Goal: Transaction & Acquisition: Subscribe to service/newsletter

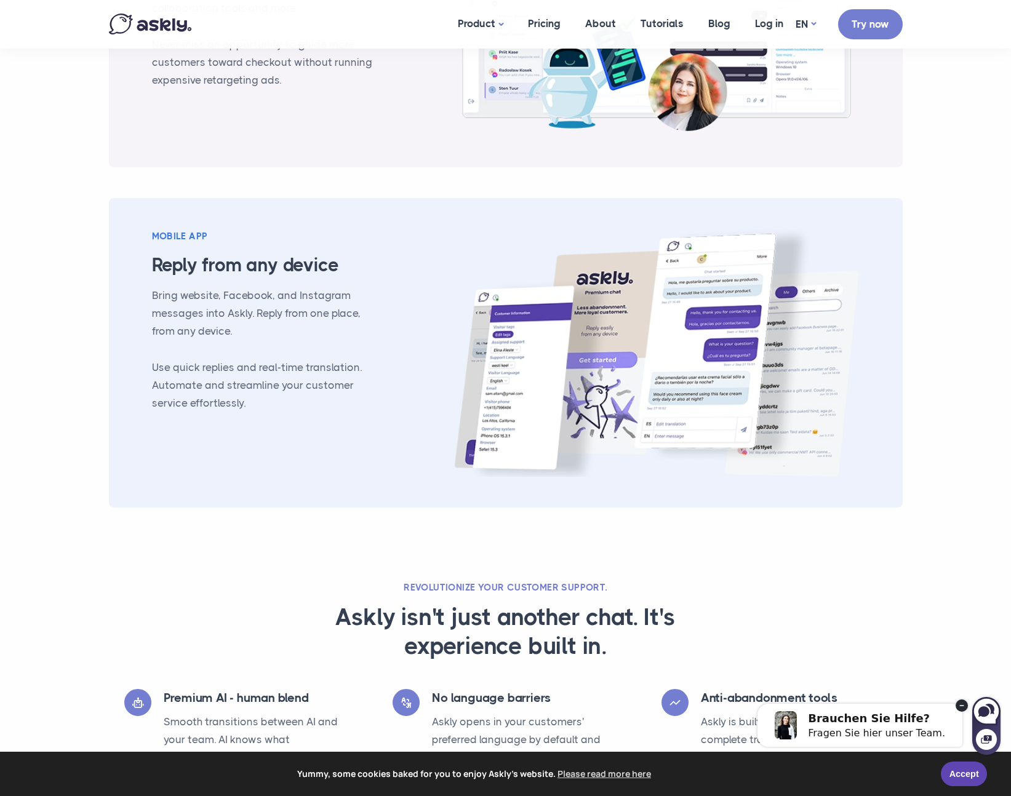
scroll to position [1022, 0]
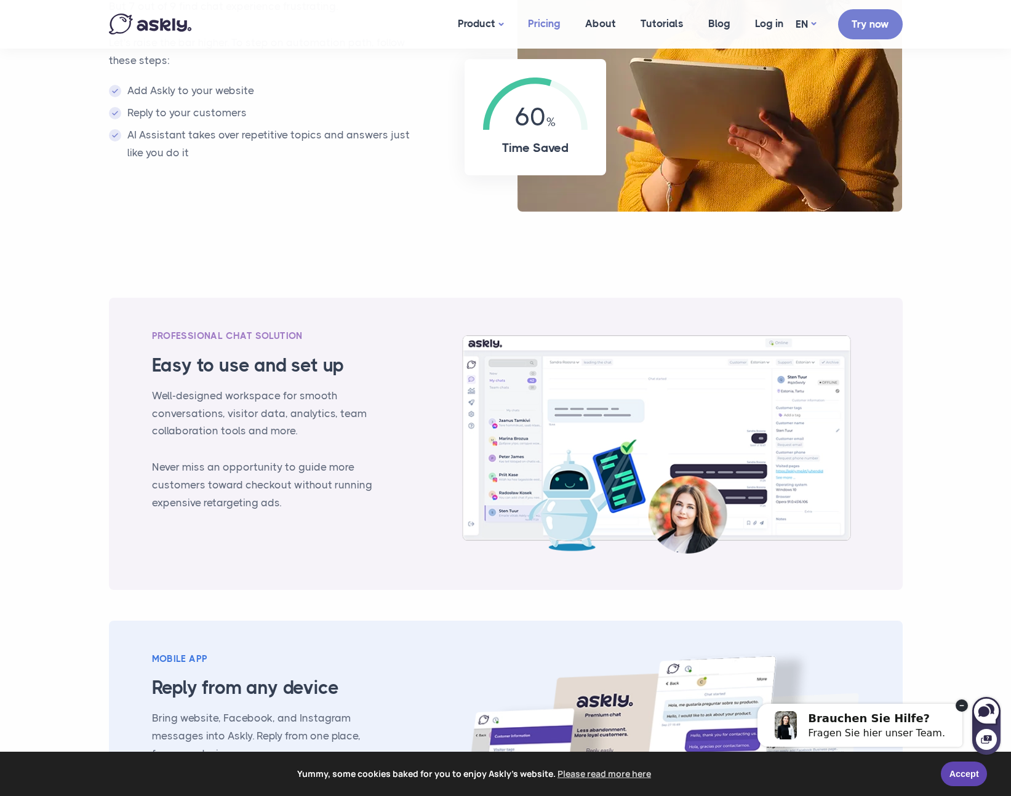
click at [550, 27] on link "Pricing" at bounding box center [543, 23] width 57 height 47
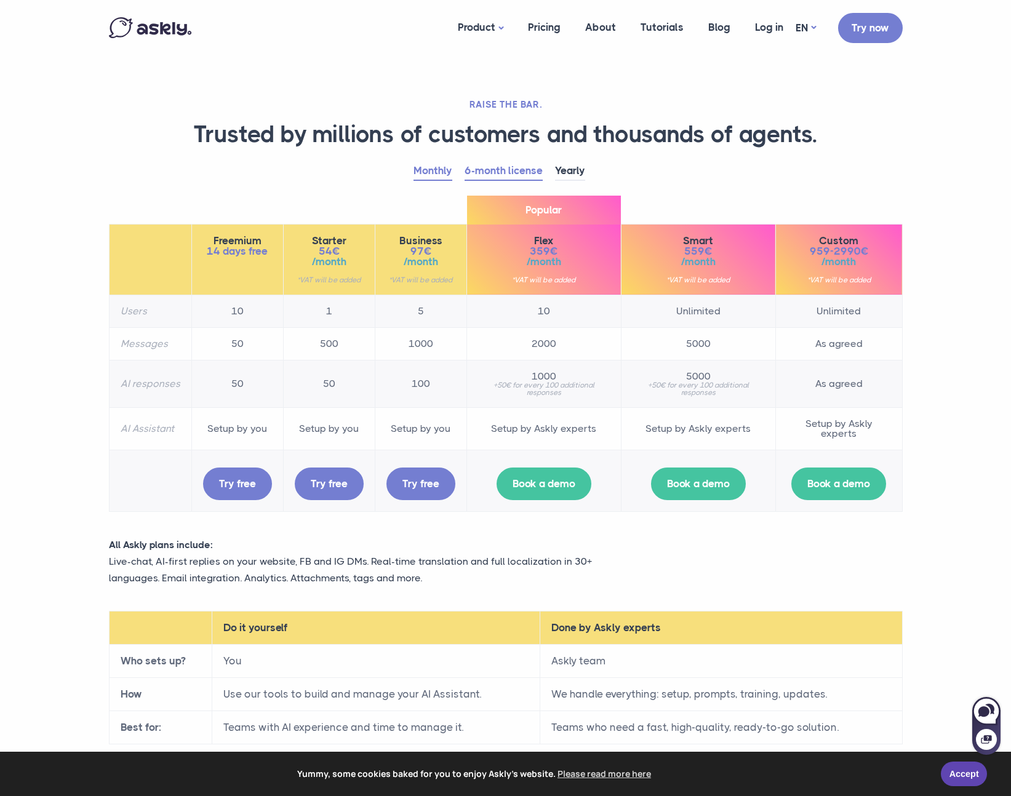
drag, startPoint x: 411, startPoint y: 204, endPoint x: 435, endPoint y: 173, distance: 38.5
click at [411, 203] on div "Monthly 6-month license Yearly Freemium 14 days free 10" at bounding box center [506, 343] width 812 height 362
click at [439, 170] on link "Monthly" at bounding box center [432, 171] width 39 height 19
click at [339, 183] on div "Monthly 6-month license Yearly Freemium 14 days free 10" at bounding box center [506, 343] width 812 height 362
